Goal: Information Seeking & Learning: Learn about a topic

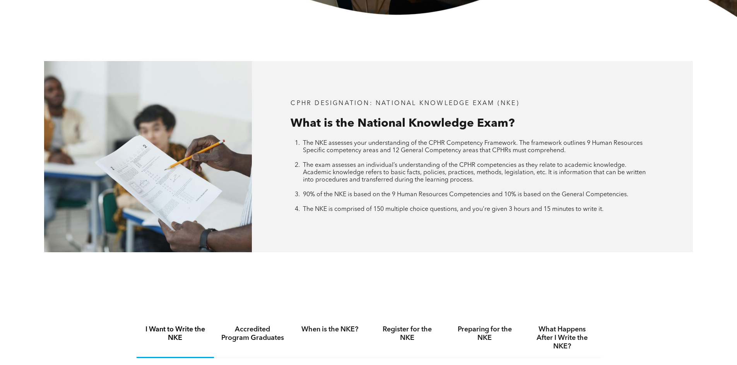
scroll to position [271, 0]
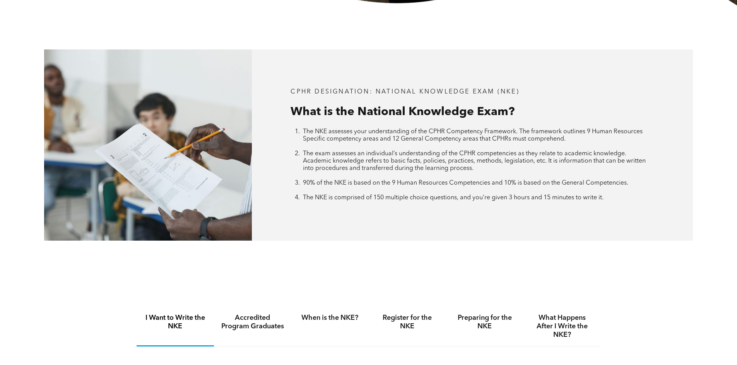
click at [337, 317] on h4 "When is the NKE?" at bounding box center [329, 318] width 63 height 9
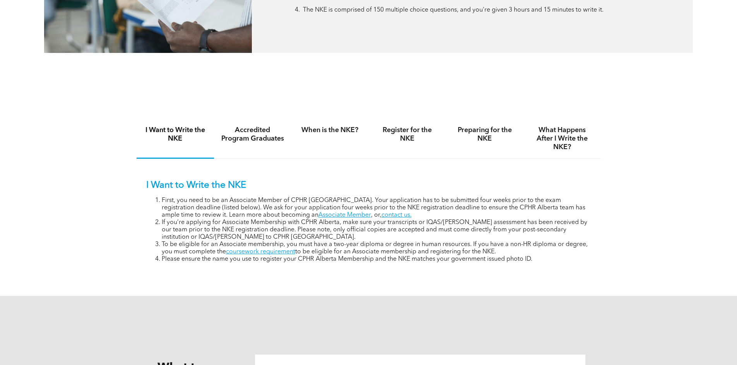
scroll to position [464, 0]
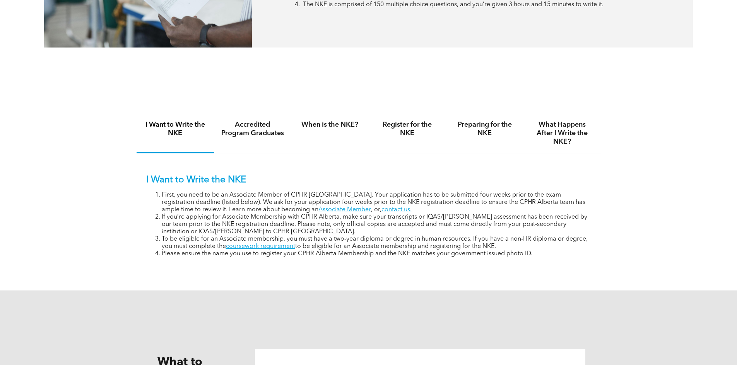
click at [315, 147] on div "When is the NKE?" at bounding box center [329, 134] width 77 height 40
click at [249, 131] on h4 "Accredited Program Graduates" at bounding box center [252, 129] width 63 height 17
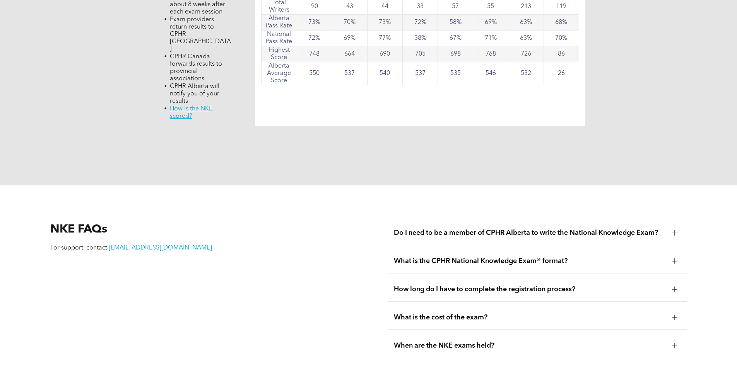
scroll to position [889, 0]
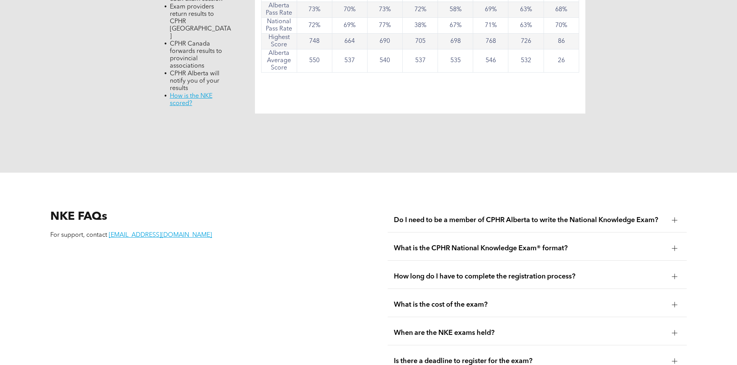
click at [426, 329] on span "When are the NKE exams held?" at bounding box center [530, 333] width 272 height 9
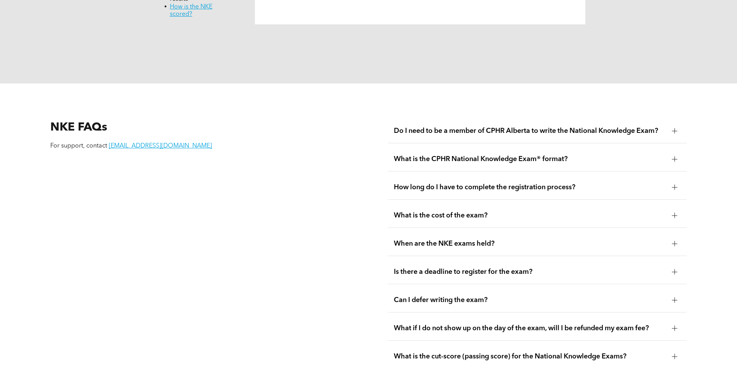
scroll to position [1005, 0]
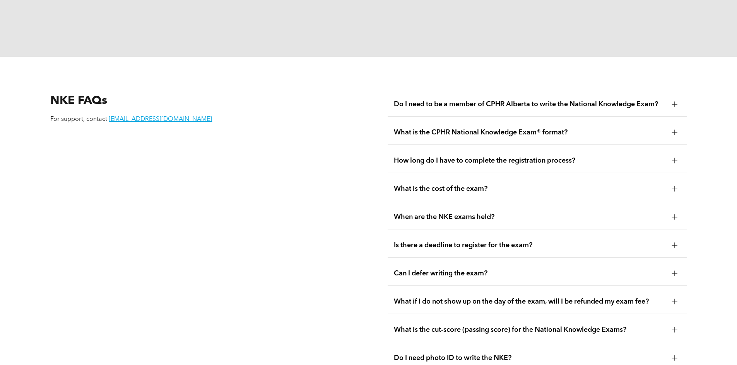
click at [676, 215] on div at bounding box center [674, 217] width 5 height 5
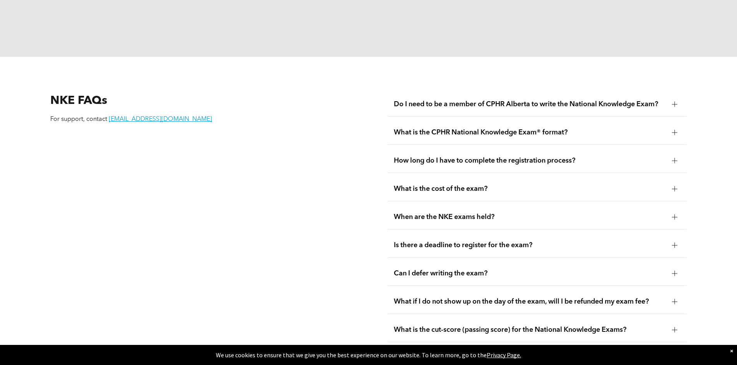
click at [508, 241] on span "Is there a deadline to register for the exam?" at bounding box center [530, 245] width 272 height 9
click at [567, 241] on span "Is there a deadline to register for the exam?" at bounding box center [530, 245] width 272 height 9
click at [673, 243] on div at bounding box center [674, 245] width 5 height 5
click at [709, 217] on div "NKE FAQs For support, contact registrar@cphrab.ca Do I need to be a member of C…" at bounding box center [368, 232] width 737 height 350
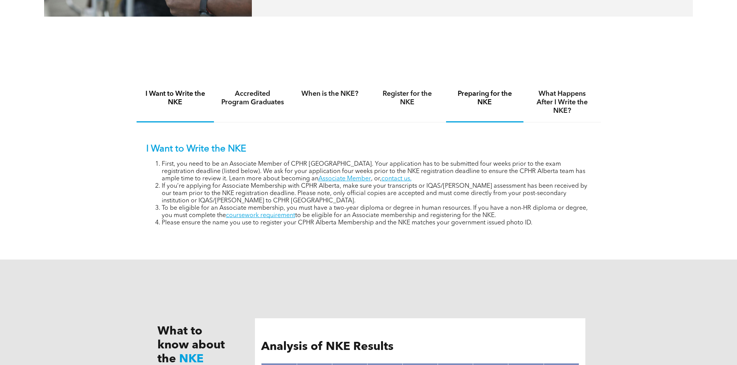
scroll to position [503, 0]
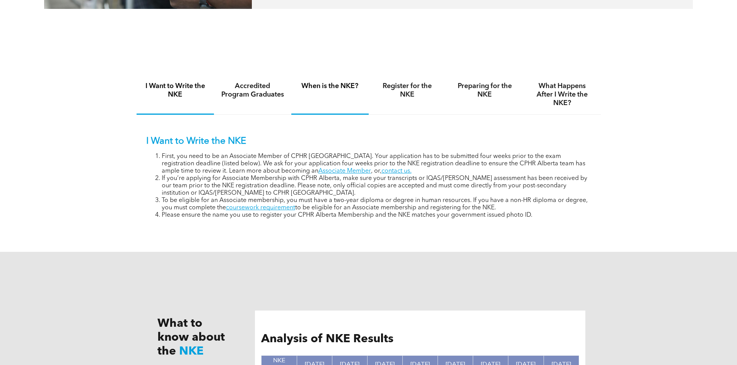
click at [319, 84] on h4 "When is the NKE?" at bounding box center [329, 86] width 63 height 9
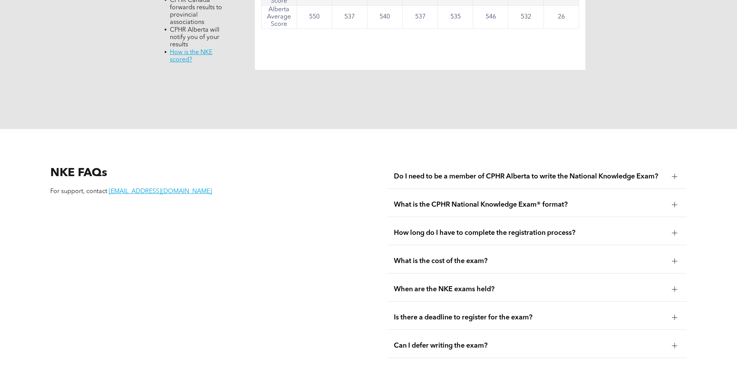
scroll to position [1044, 0]
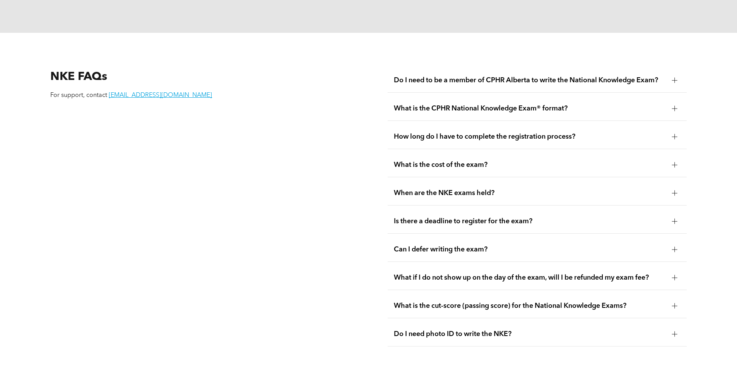
click at [657, 161] on span "What is the cost of the exam?" at bounding box center [530, 165] width 272 height 9
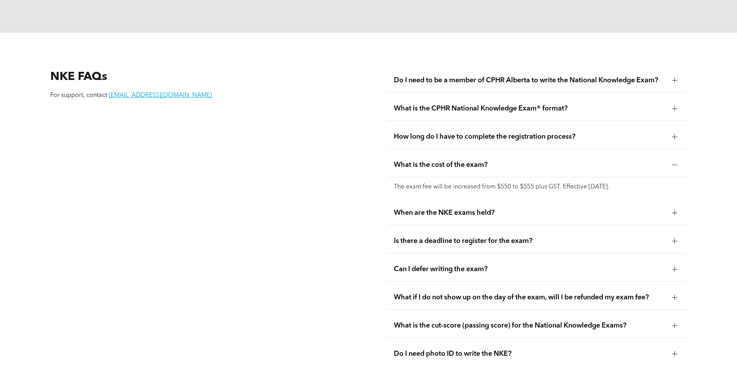
click at [630, 237] on span "Is there a deadline to register for the exam?" at bounding box center [530, 241] width 272 height 9
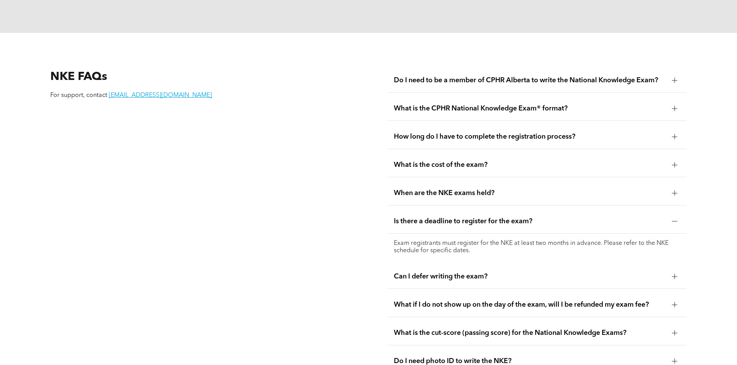
click at [588, 321] on div "What is the cut-score (passing score) for the National Knowledge Exams?" at bounding box center [536, 333] width 299 height 24
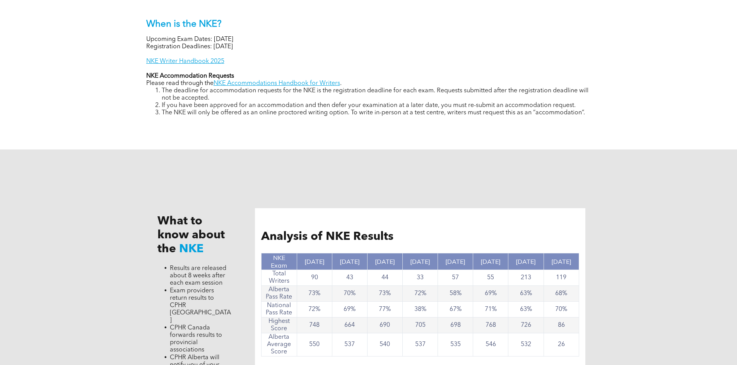
scroll to position [619, 0]
